Goal: Task Accomplishment & Management: Manage account settings

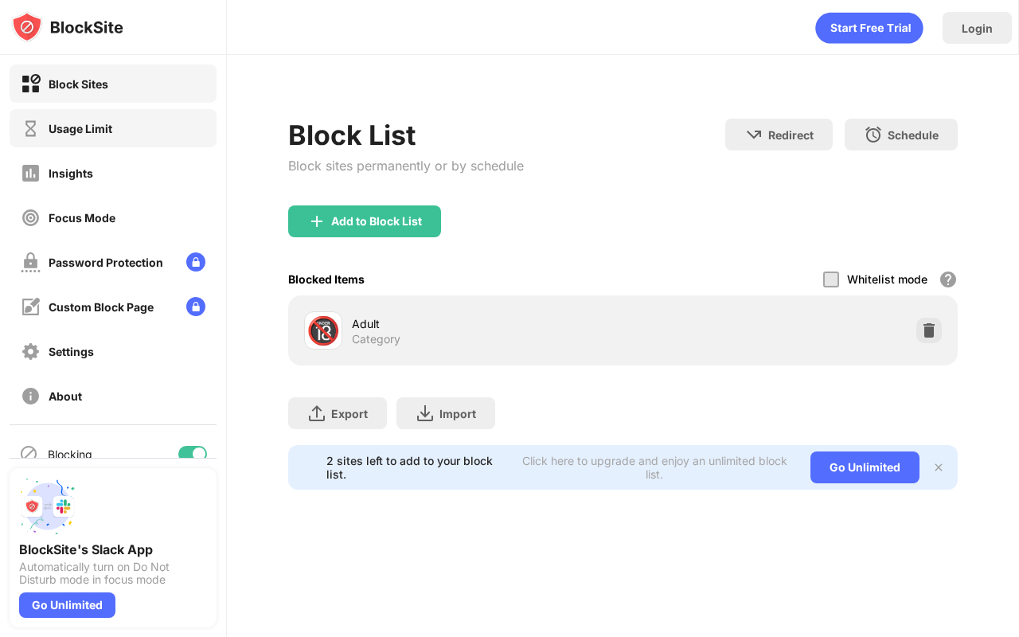
click at [88, 117] on div "Usage Limit" at bounding box center [113, 128] width 207 height 38
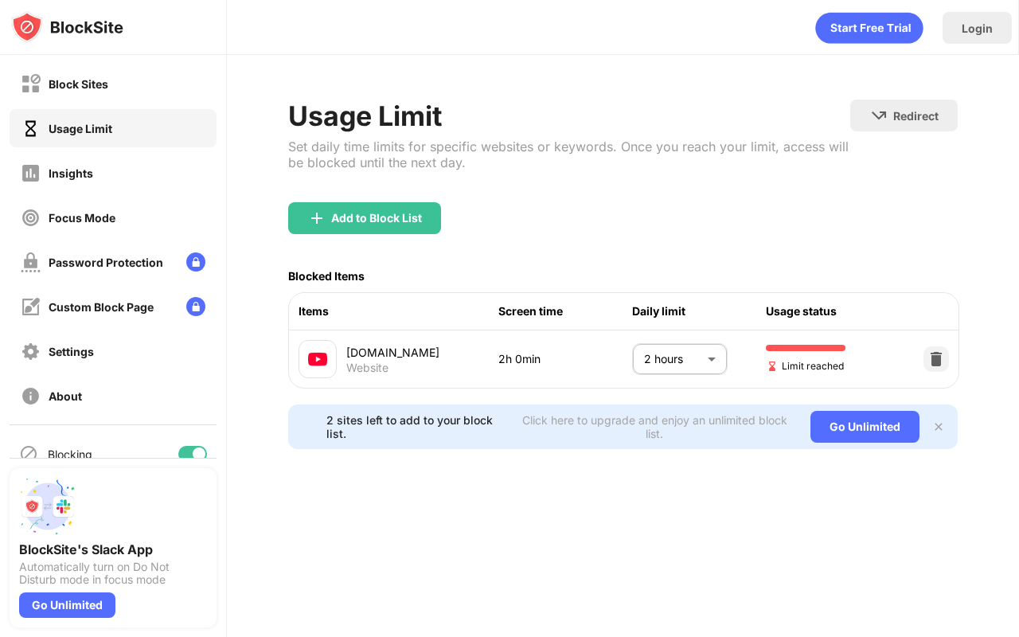
click at [700, 359] on body "Block Sites Usage Limit Insights Focus Mode Password Protection Custom Block Pa…" at bounding box center [509, 318] width 1019 height 637
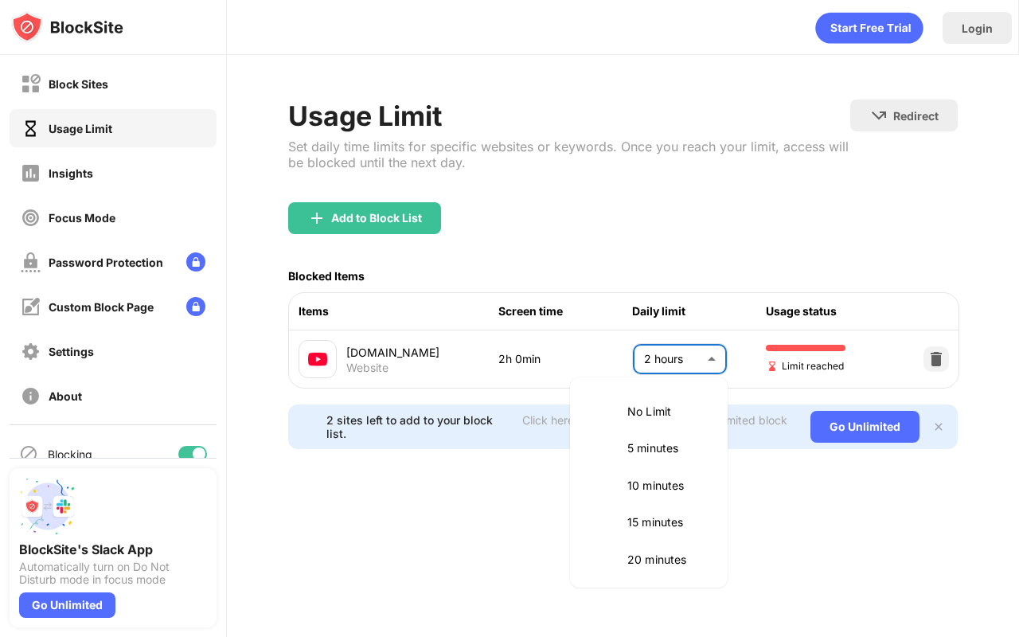
scroll to position [446, 0]
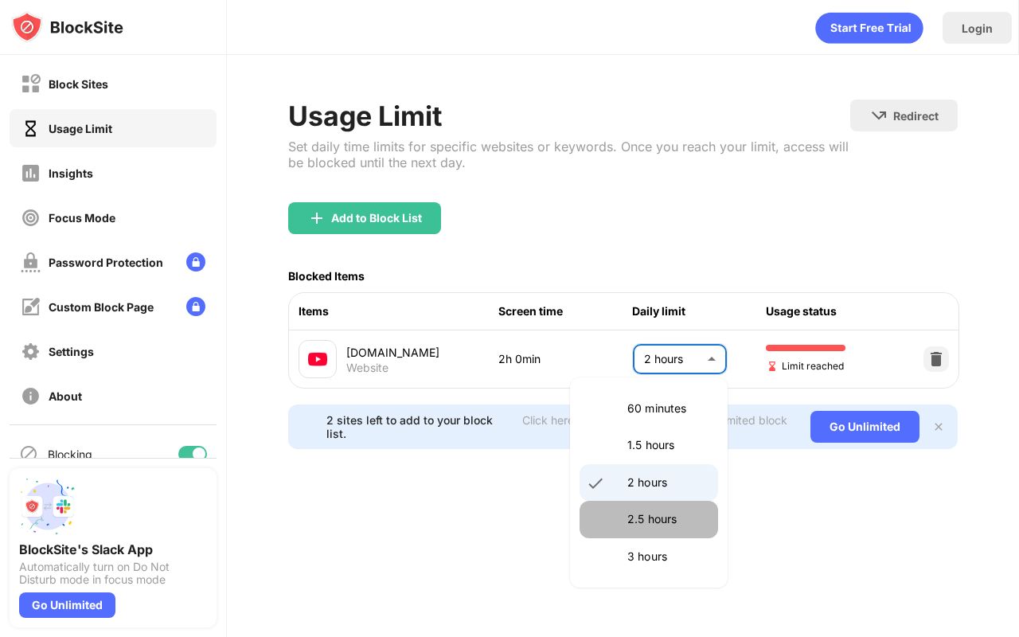
click at [657, 510] on p "2.5 hours" at bounding box center [667, 519] width 81 height 18
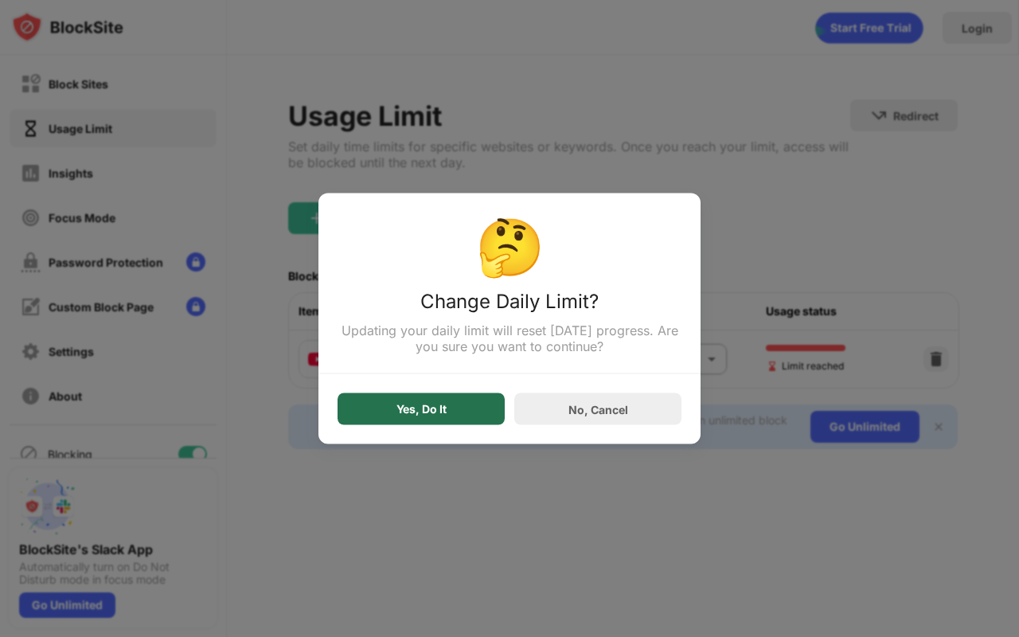
click at [477, 411] on div "Yes, Do It" at bounding box center [420, 409] width 167 height 32
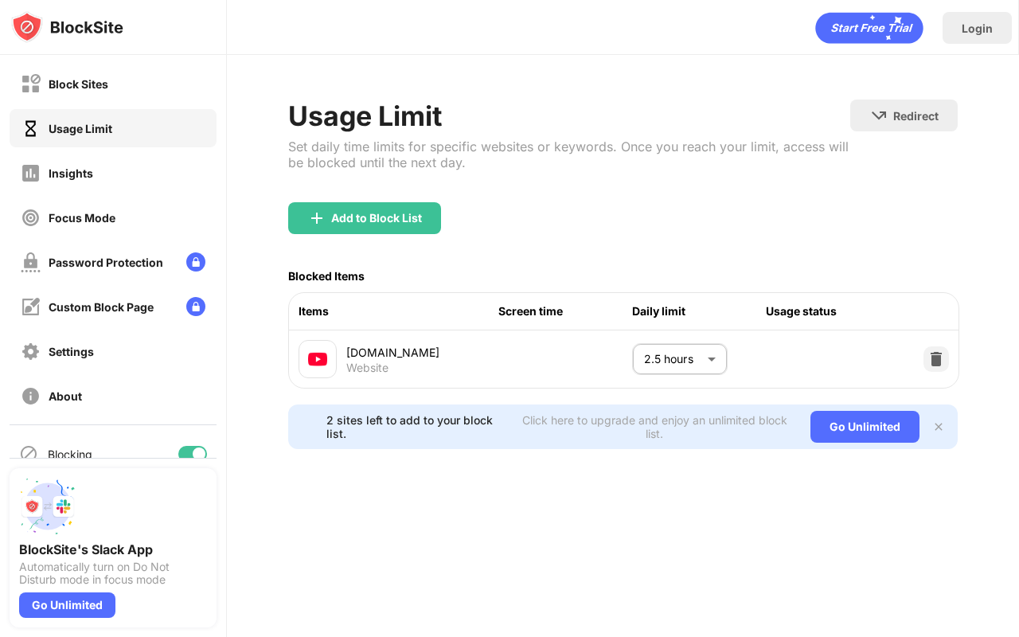
click at [713, 358] on body "Block Sites Usage Limit Insights Focus Mode Password Protection Custom Block Pa…" at bounding box center [509, 318] width 1019 height 637
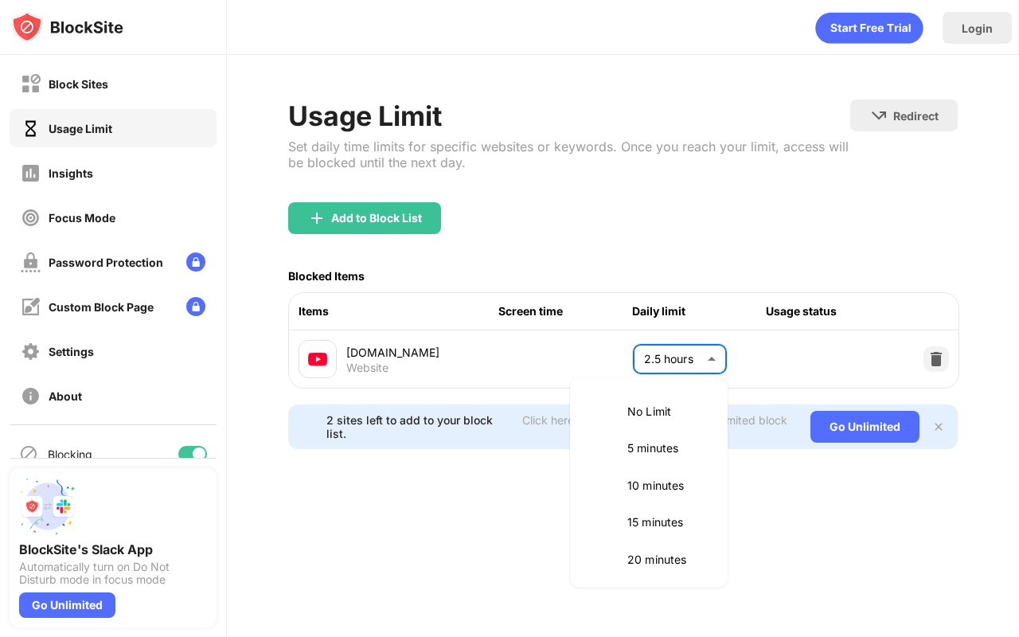
scroll to position [483, 0]
click at [641, 442] on p "2 hours" at bounding box center [667, 446] width 81 height 18
type input "***"
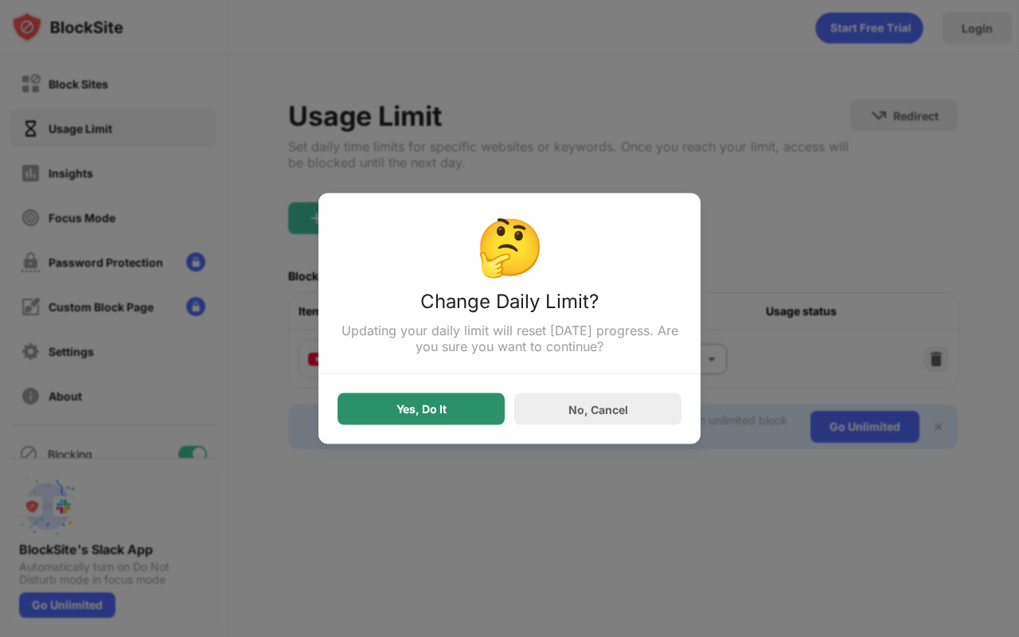
click at [442, 422] on div "Yes, Do It" at bounding box center [420, 409] width 167 height 32
